Goal: Transaction & Acquisition: Book appointment/travel/reservation

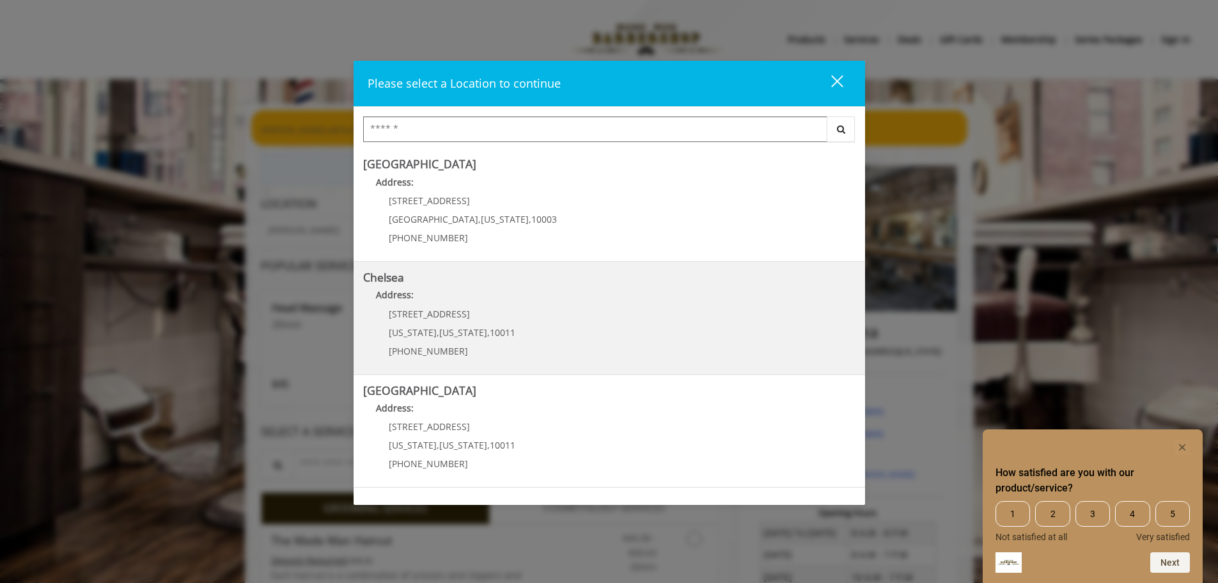
scroll to position [64, 0]
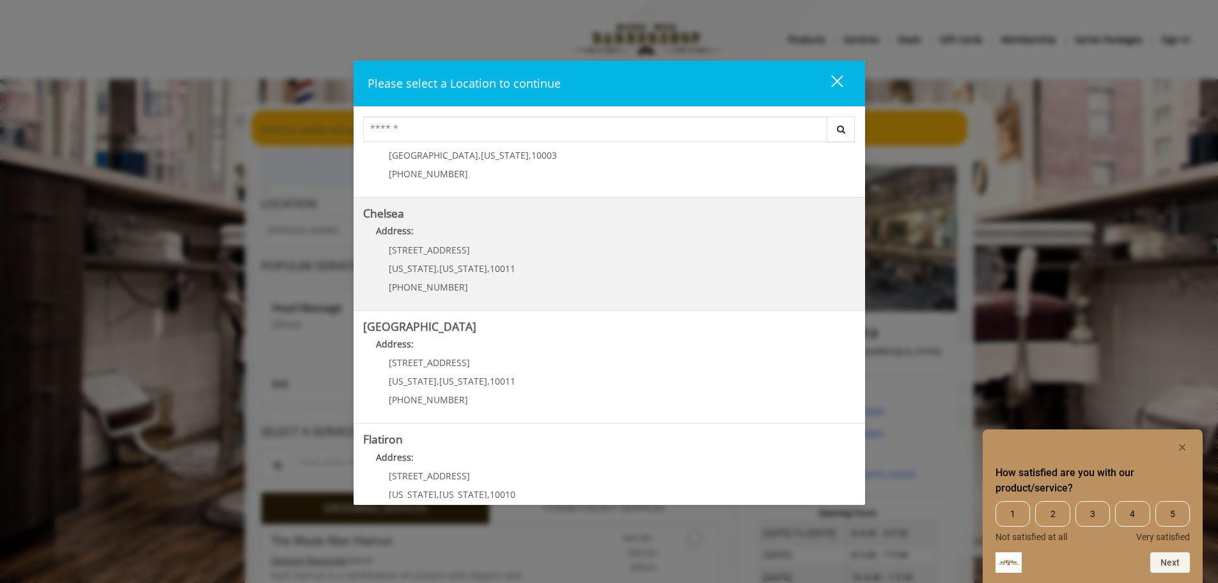
click at [551, 360] on Street "[GEOGRAPHIC_DATA] Address: [STREET_ADDRESS][US_STATE][US_STATE] (646) 850-0041" at bounding box center [609, 366] width 492 height 93
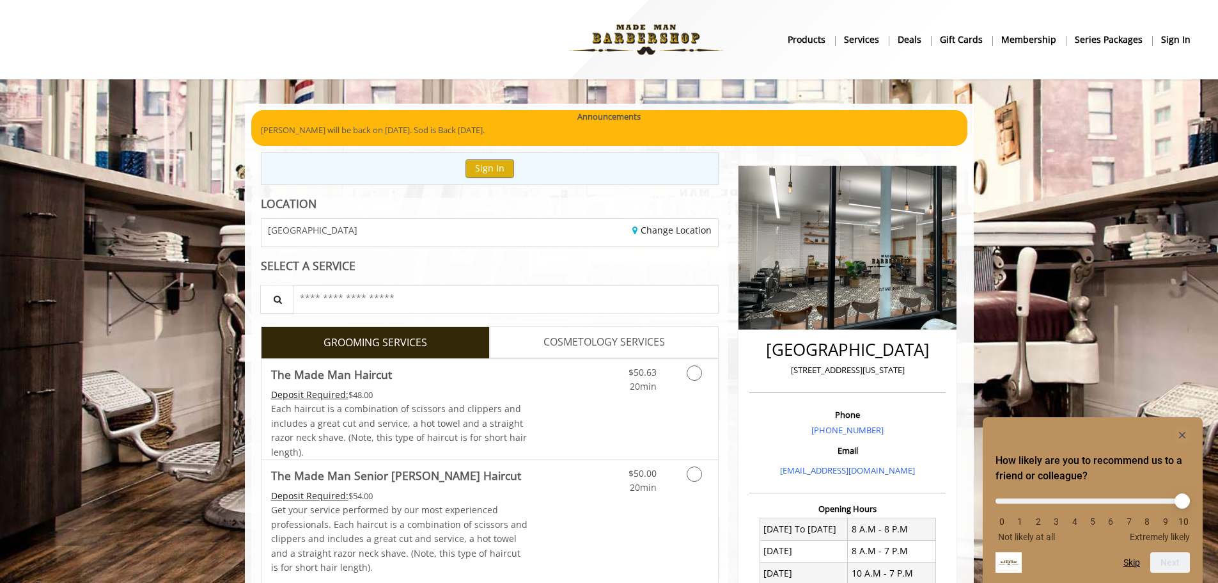
scroll to position [64, 0]
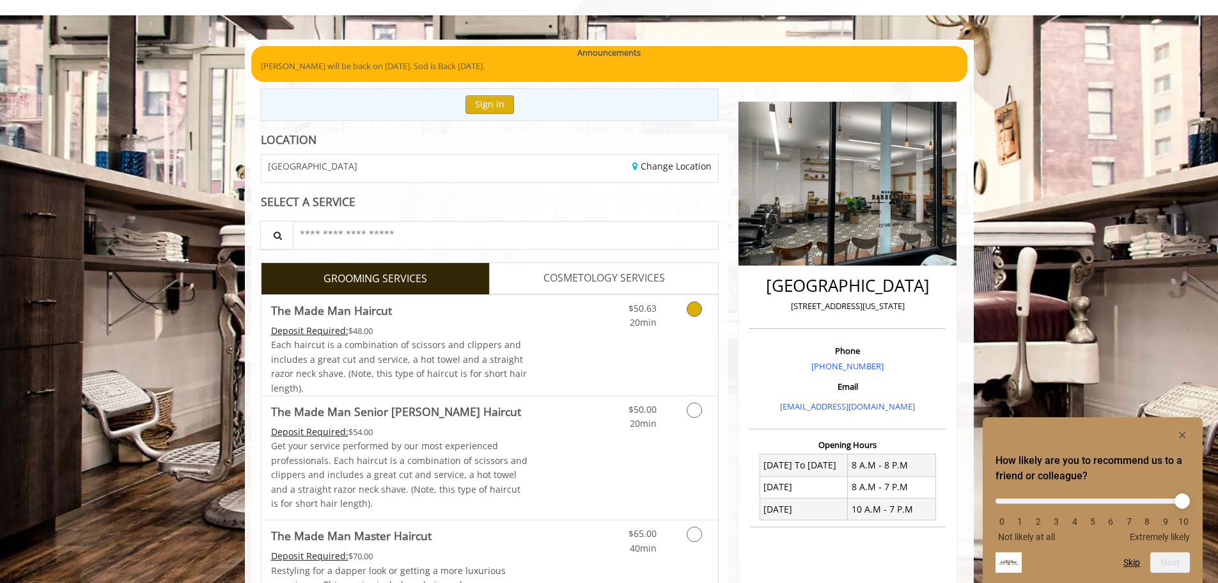
click at [698, 315] on icon "Grooming services" at bounding box center [694, 308] width 15 height 15
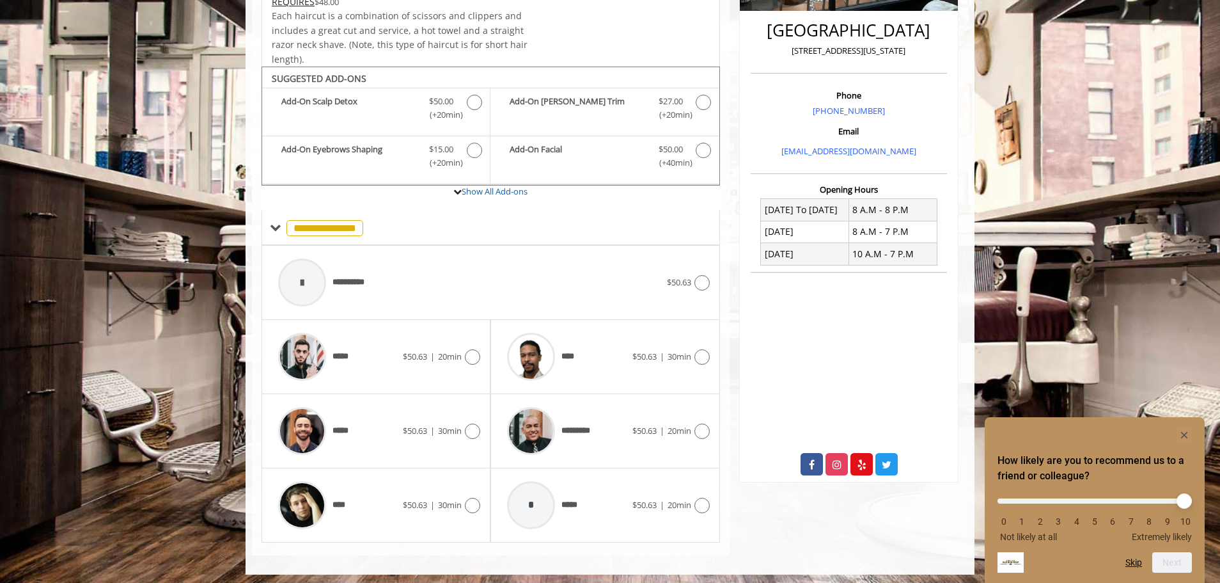
scroll to position [324, 0]
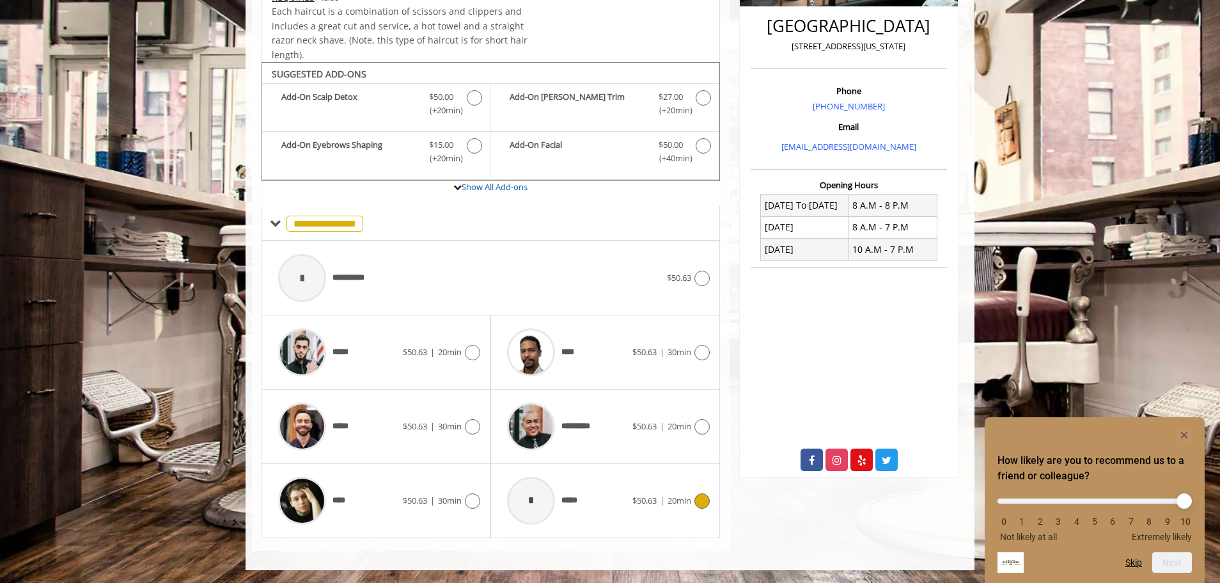
click at [700, 502] on icon at bounding box center [701, 500] width 15 height 15
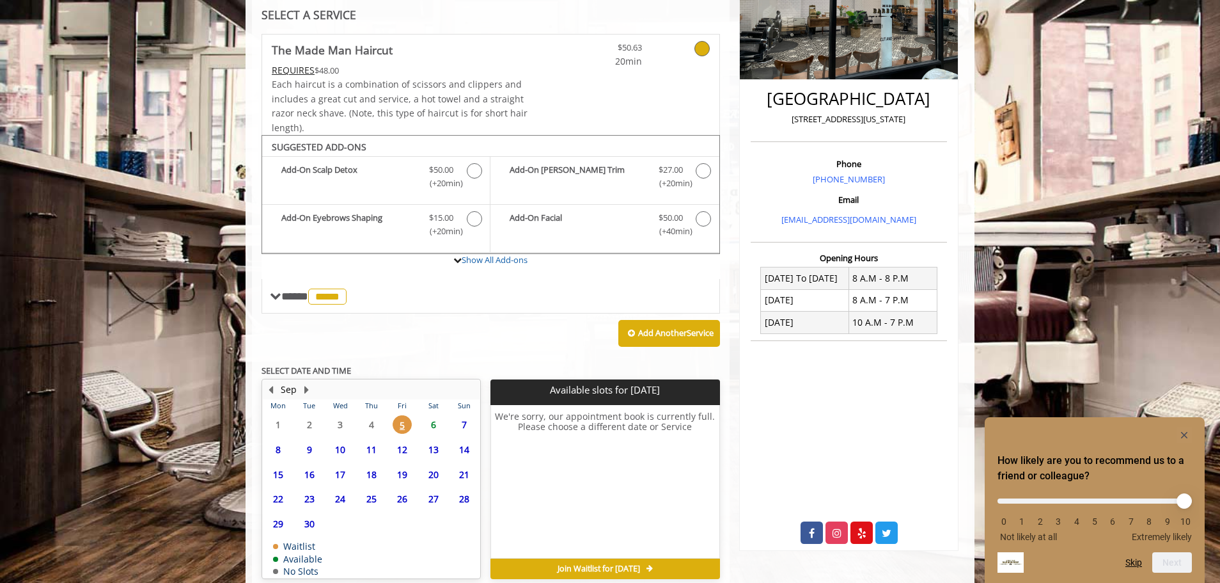
scroll to position [310, 0]
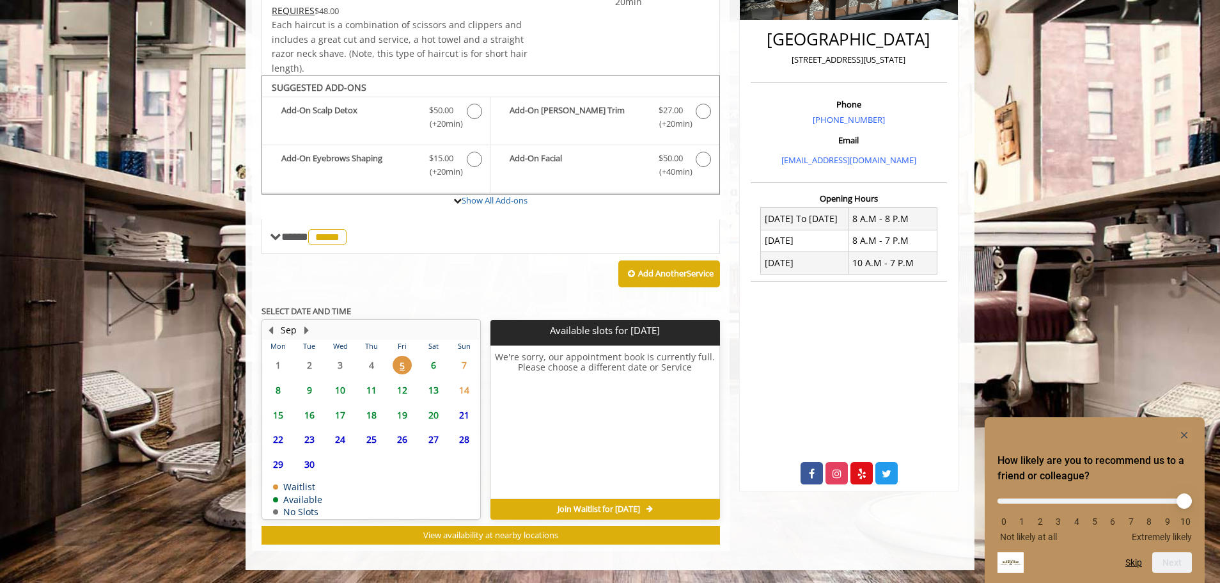
click at [431, 370] on span "6" at bounding box center [433, 365] width 19 height 19
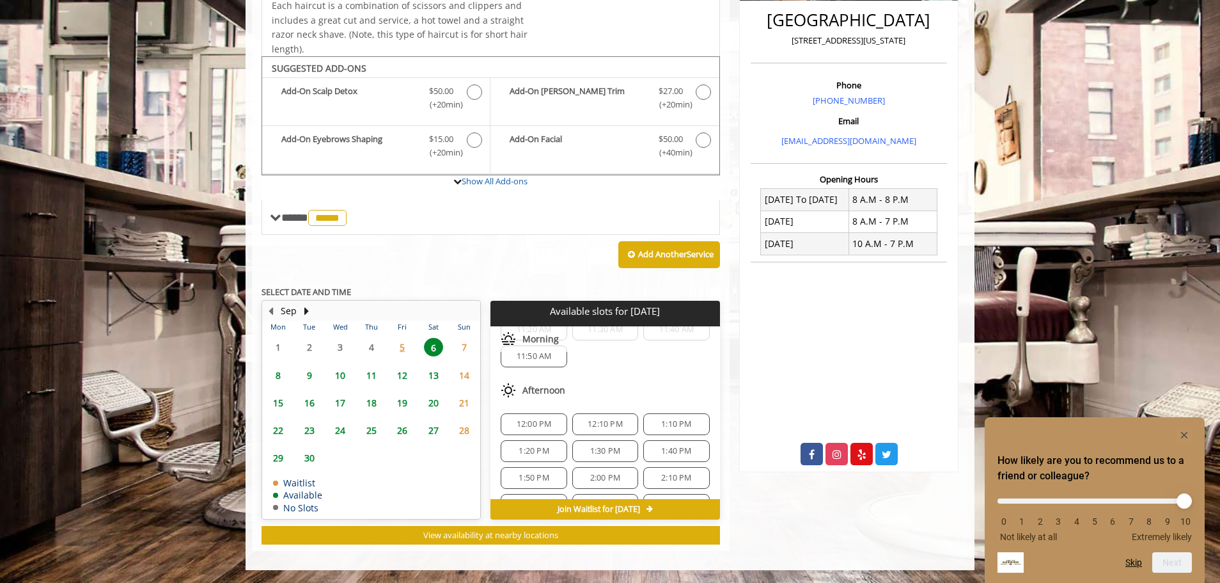
scroll to position [161, 0]
click at [600, 357] on span "12:10 PM" at bounding box center [605, 360] width 35 height 10
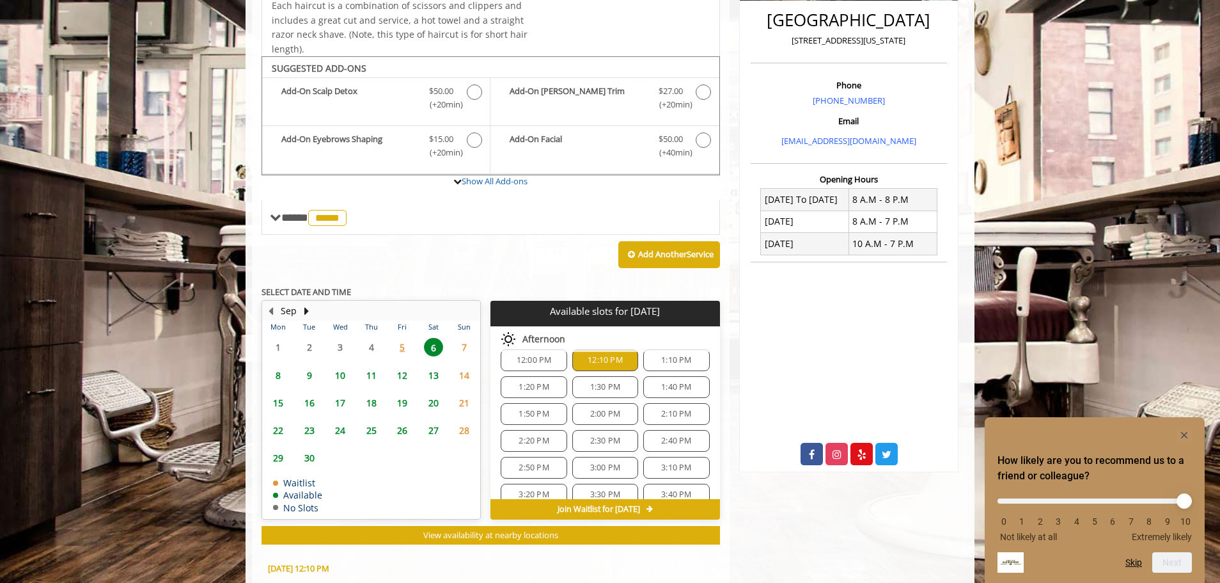
scroll to position [560, 0]
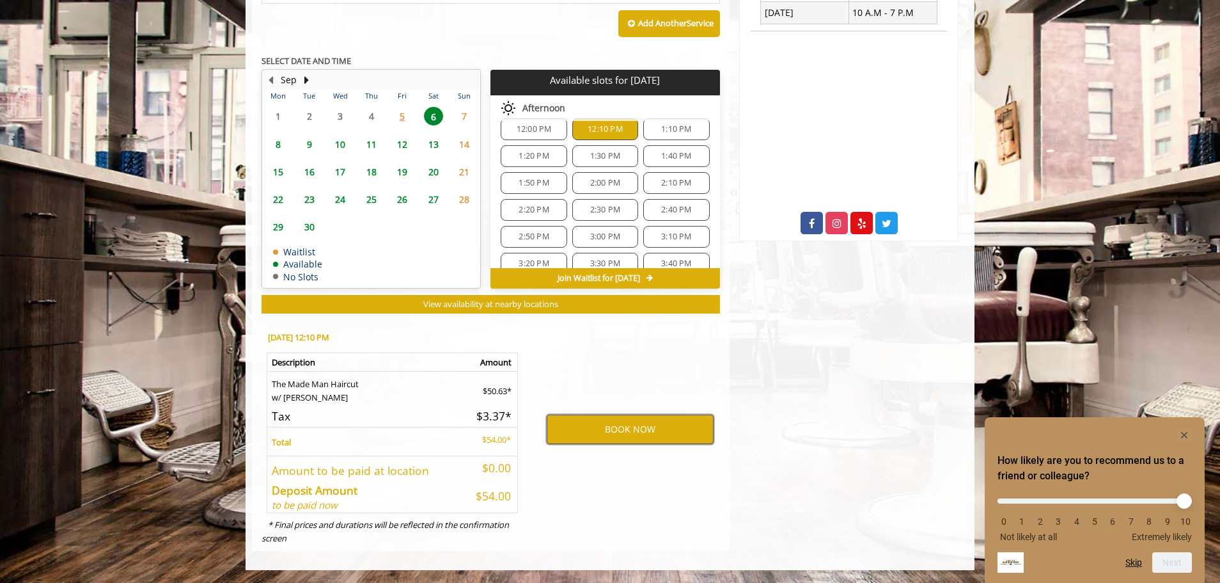
click at [619, 430] on button "BOOK NOW" at bounding box center [630, 428] width 167 height 29
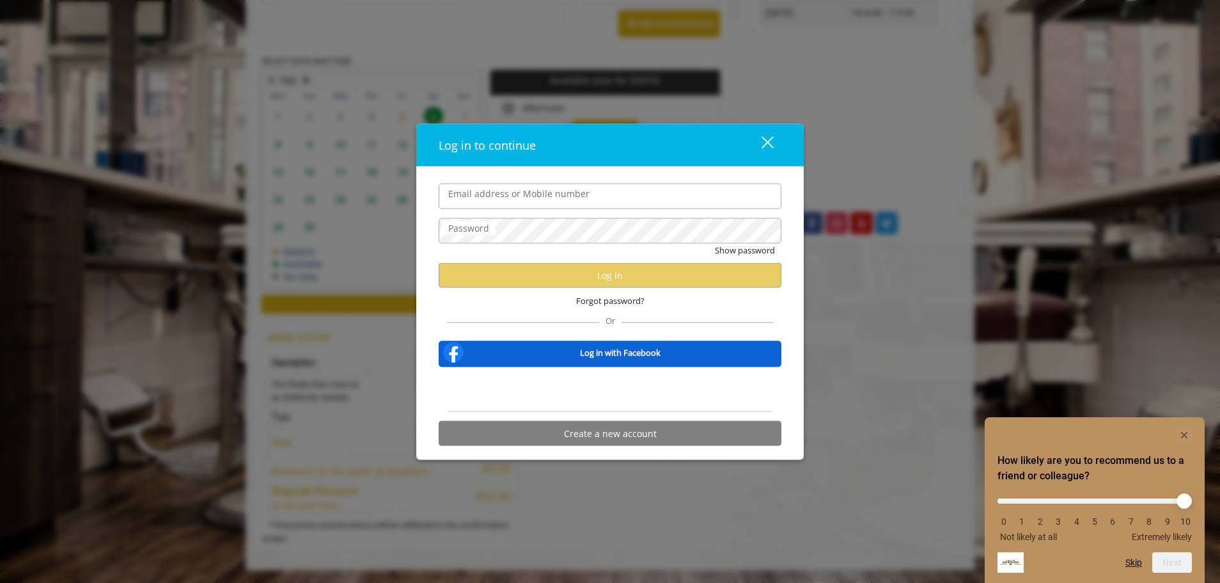
type input "**********"
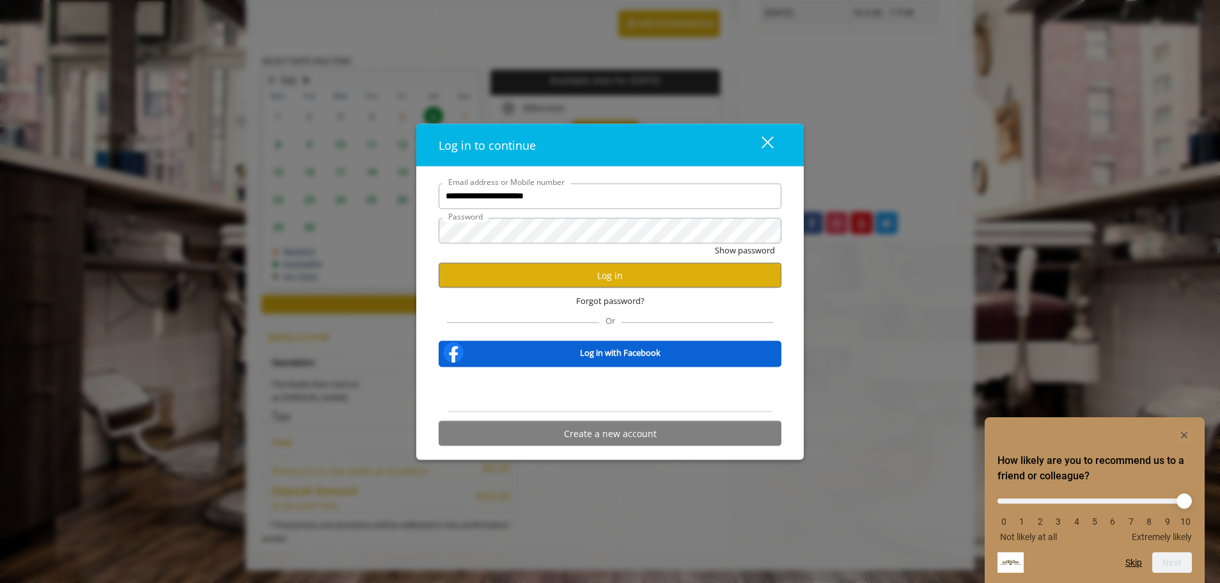
scroll to position [0, 0]
click at [583, 275] on button "Log in" at bounding box center [610, 275] width 343 height 25
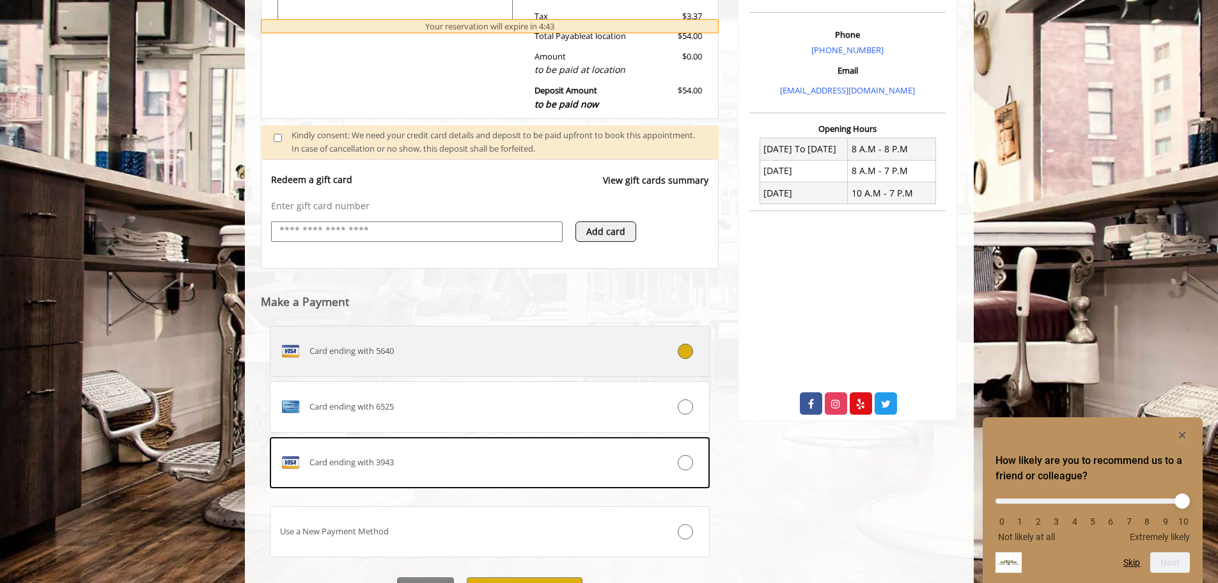
scroll to position [448, 0]
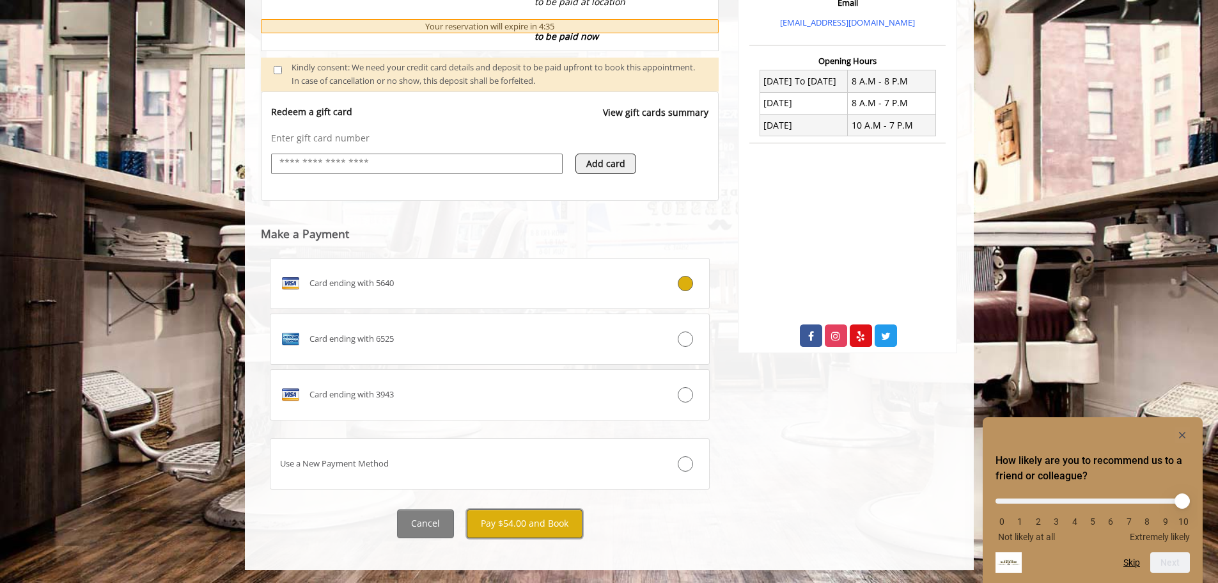
click at [528, 527] on button "Pay $54.00 and Book" at bounding box center [525, 523] width 116 height 29
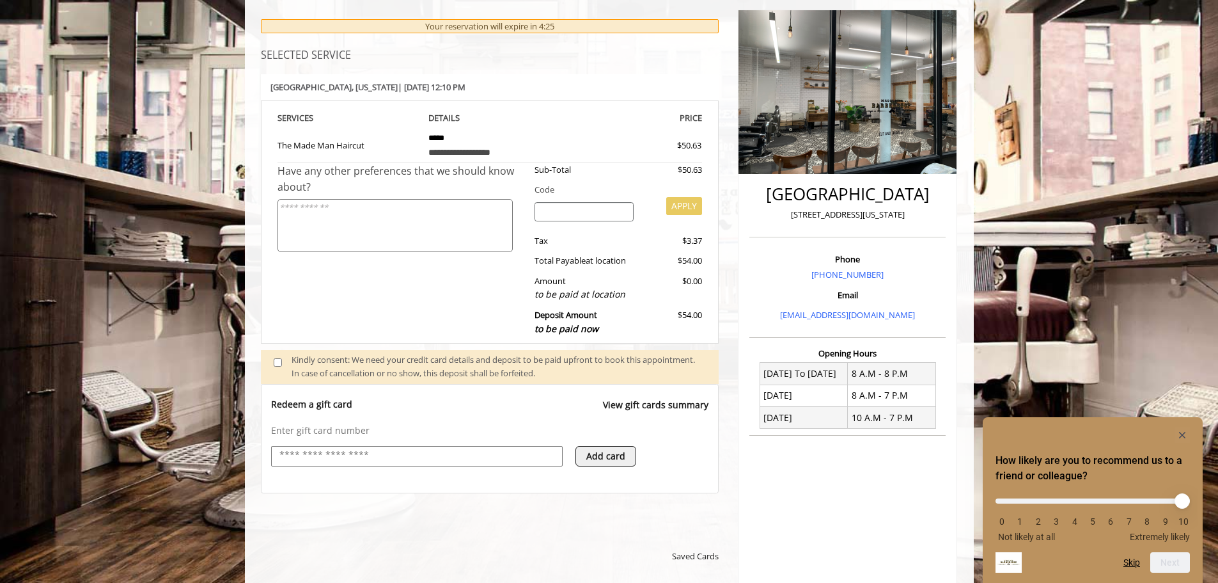
scroll to position [256, 0]
